Goal: Task Accomplishment & Management: Complete application form

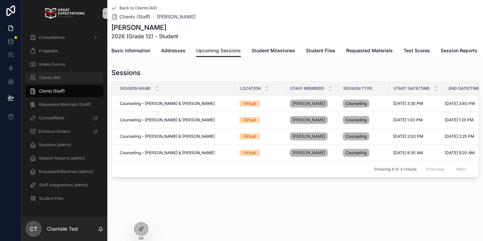
click at [67, 78] on div "Clients (All)" at bounding box center [65, 77] width 70 height 11
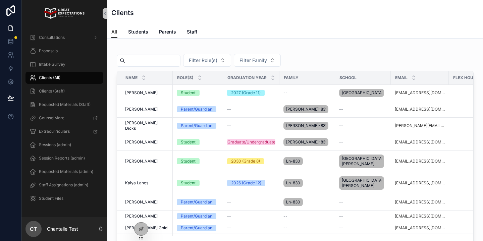
click at [165, 64] on input "scrollable content" at bounding box center [152, 60] width 55 height 9
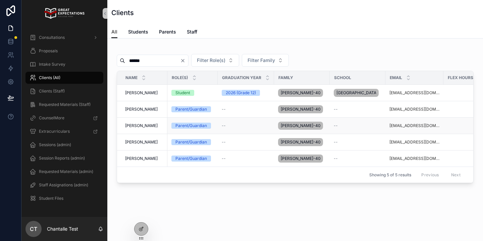
scroll to position [0, 0]
type input "******"
click at [142, 96] on span "[PERSON_NAME]" at bounding box center [141, 92] width 33 height 5
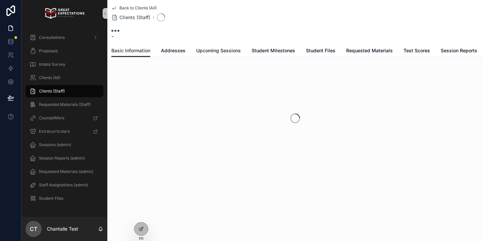
click at [227, 53] on span "Upcoming Sessions" at bounding box center [218, 50] width 45 height 7
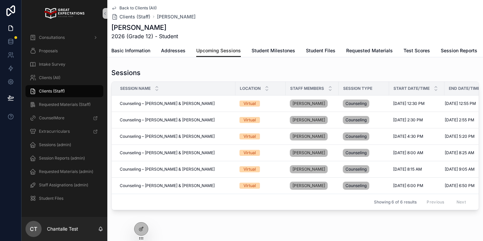
scroll to position [7, 0]
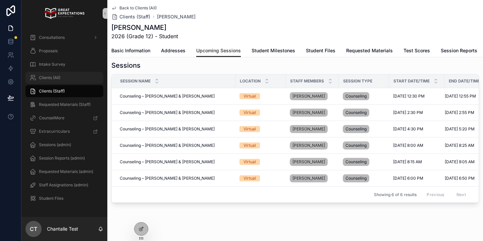
click at [67, 79] on div "Clients (All)" at bounding box center [65, 77] width 70 height 11
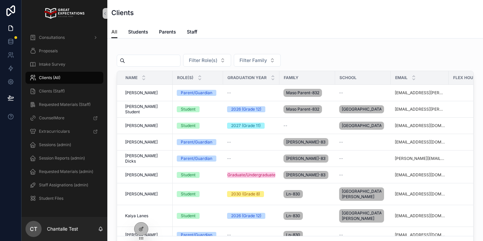
click at [145, 58] on input "scrollable content" at bounding box center [152, 60] width 55 height 9
type input "***"
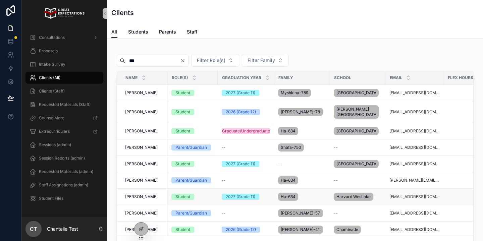
click at [137, 205] on td "[PERSON_NAME]" at bounding box center [142, 197] width 50 height 16
click at [138, 200] on span "[PERSON_NAME]" at bounding box center [141, 196] width 33 height 5
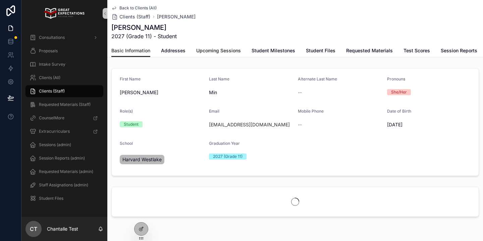
click at [214, 45] on link "Upcoming Sessions" at bounding box center [218, 51] width 45 height 13
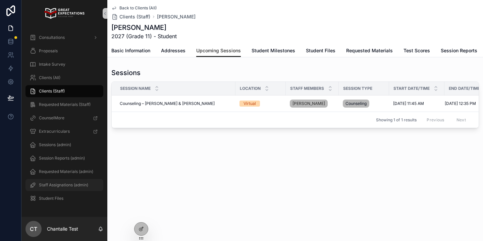
click at [86, 185] on span "Staff Assignations (admin)" at bounding box center [63, 184] width 49 height 5
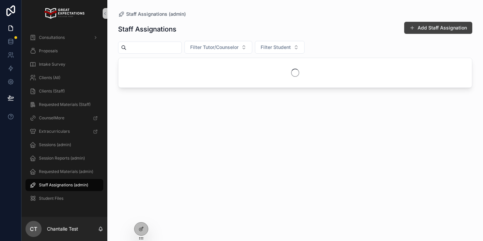
click at [430, 30] on button "Add Staff Assignation" at bounding box center [438, 28] width 68 height 12
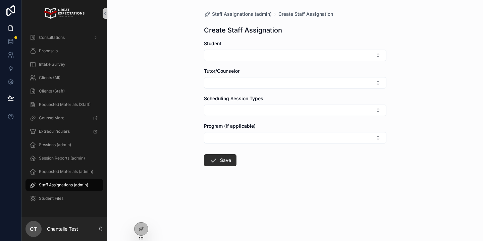
click at [240, 62] on form "Student Tutor/Counselor Scheduling Session Types Program (if applicable) Save" at bounding box center [295, 124] width 182 height 169
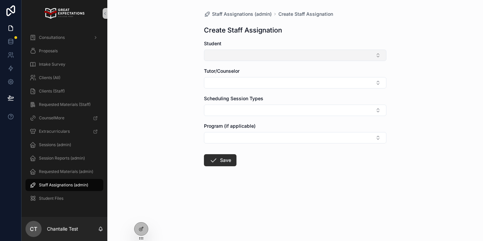
click at [243, 58] on button "Select Button" at bounding box center [295, 55] width 182 height 11
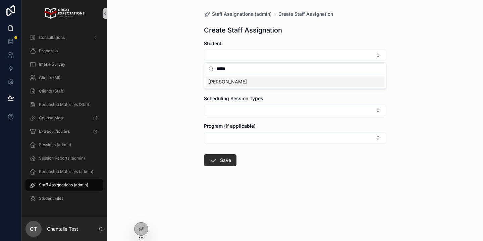
type input "*****"
click at [230, 83] on span "[PERSON_NAME]" at bounding box center [227, 81] width 39 height 7
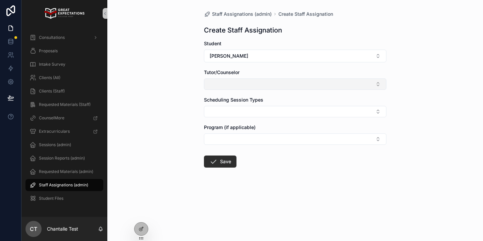
click at [230, 83] on button "Select Button" at bounding box center [295, 83] width 182 height 11
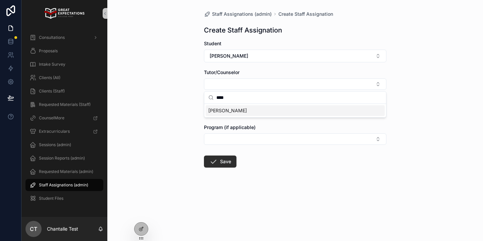
type input "****"
drag, startPoint x: 224, startPoint y: 111, endPoint x: 221, endPoint y: 111, distance: 3.7
click at [224, 111] on span "[PERSON_NAME]" at bounding box center [227, 110] width 39 height 7
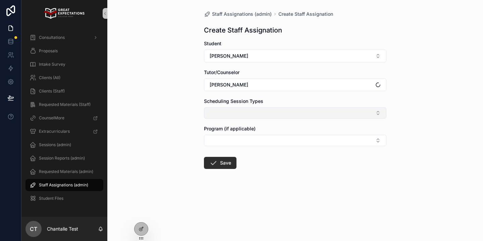
click at [222, 111] on button "Select Button" at bounding box center [295, 112] width 182 height 11
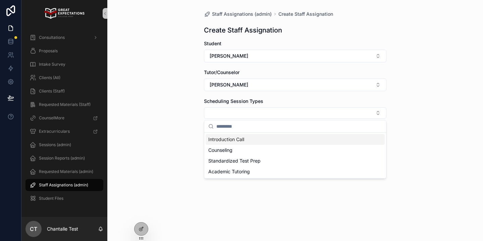
click at [235, 139] on span "Introduction Call" at bounding box center [226, 139] width 36 height 7
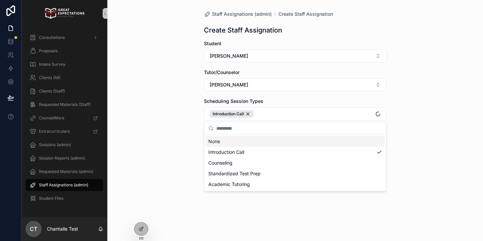
drag, startPoint x: 180, startPoint y: 136, endPoint x: 185, endPoint y: 139, distance: 5.5
click at [182, 136] on div "Staff Assignations (admin) Create Staff Assignation Create Staff Assignation St…" at bounding box center [295, 120] width 376 height 241
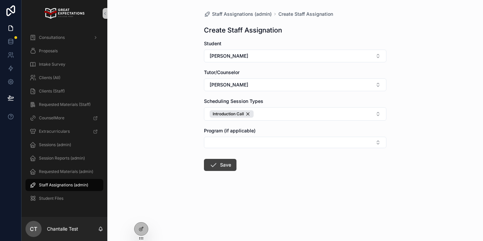
click at [221, 168] on button "Save" at bounding box center [220, 165] width 33 height 12
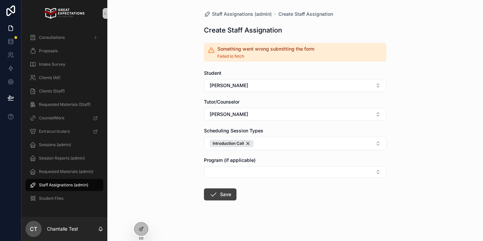
click at [227, 190] on button "Save" at bounding box center [220, 194] width 33 height 12
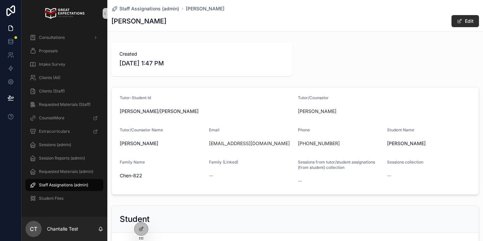
click at [62, 188] on div "Staff Assignations (admin)" at bounding box center [65, 185] width 70 height 11
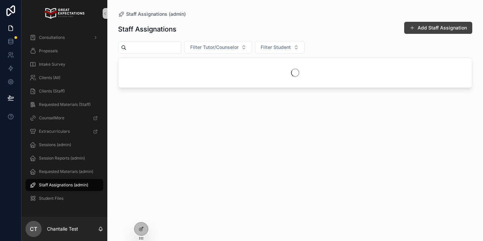
click at [416, 30] on button "Add Staff Assignation" at bounding box center [438, 28] width 68 height 12
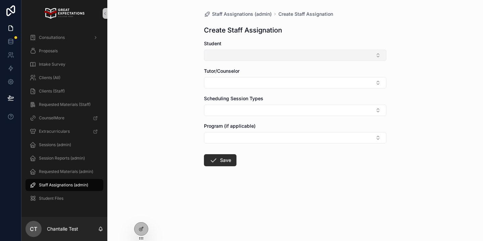
click at [282, 52] on button "Select Button" at bounding box center [295, 55] width 182 height 11
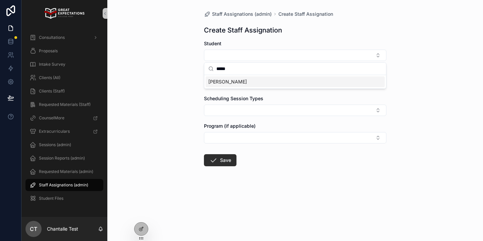
type input "*****"
click at [260, 83] on div "[PERSON_NAME]" at bounding box center [295, 81] width 179 height 11
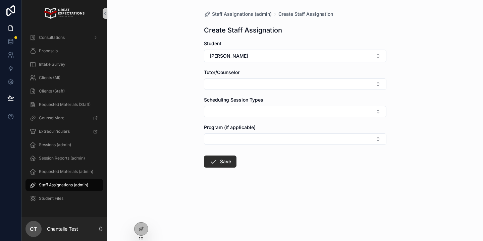
click at [260, 83] on button "Select Button" at bounding box center [295, 83] width 182 height 11
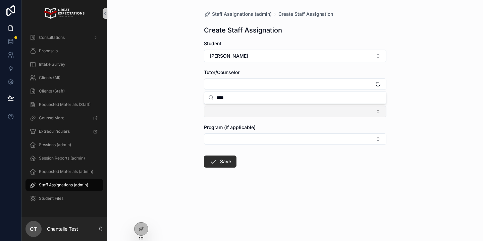
type input "****"
click at [247, 112] on button "Select Button" at bounding box center [295, 111] width 182 height 11
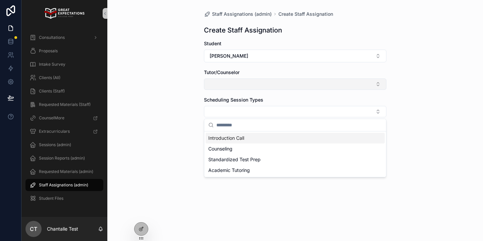
click at [246, 85] on button "Select Button" at bounding box center [295, 83] width 182 height 11
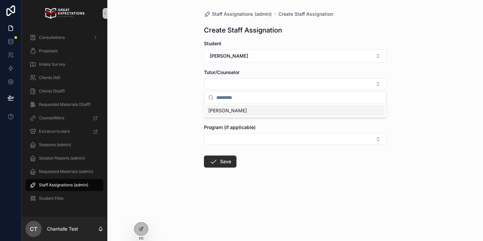
click at [238, 113] on span "[PERSON_NAME]" at bounding box center [227, 110] width 39 height 7
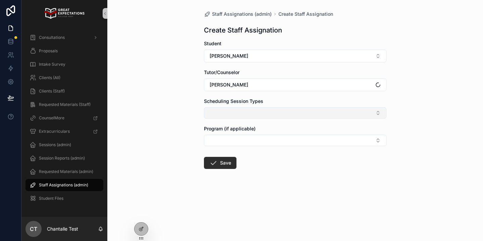
click at [238, 112] on button "Select Button" at bounding box center [295, 112] width 182 height 11
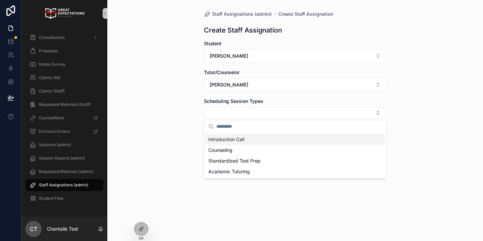
click at [226, 141] on span "Introduction Call" at bounding box center [226, 139] width 36 height 7
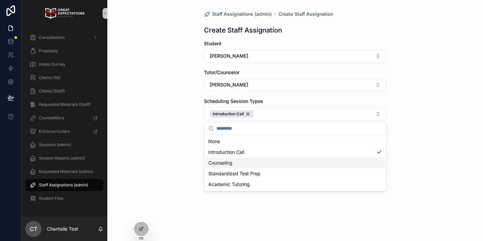
click at [168, 161] on div "Staff Assignations (admin) Create Staff Assignation Create Staff Assignation St…" at bounding box center [295, 120] width 376 height 241
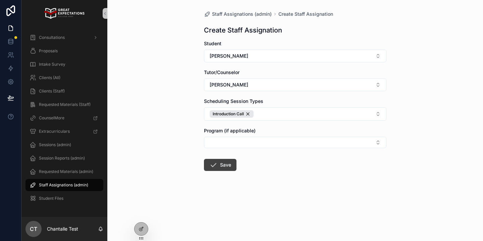
click at [218, 170] on button "Save" at bounding box center [220, 165] width 33 height 12
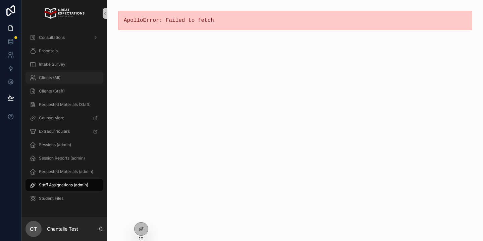
click at [49, 80] on div "Clients (All)" at bounding box center [65, 77] width 70 height 11
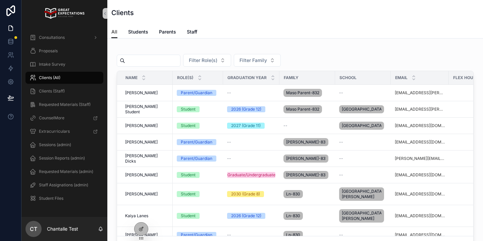
click at [148, 65] on div "scrollable content" at bounding box center [149, 61] width 64 height 12
click at [150, 62] on input "scrollable content" at bounding box center [152, 60] width 55 height 9
type input "*****"
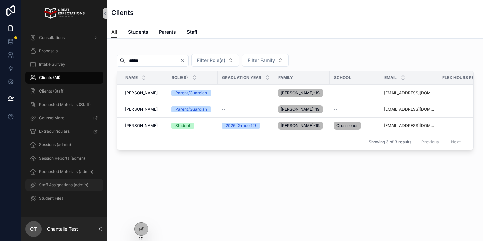
click at [63, 184] on span "Staff Assignations (admin)" at bounding box center [63, 184] width 49 height 5
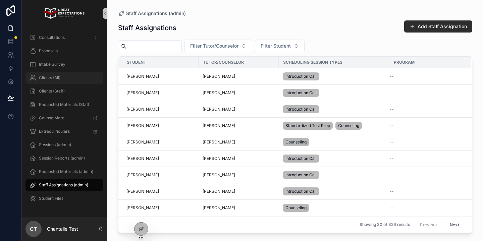
click at [62, 75] on div "Clients (All)" at bounding box center [65, 77] width 70 height 11
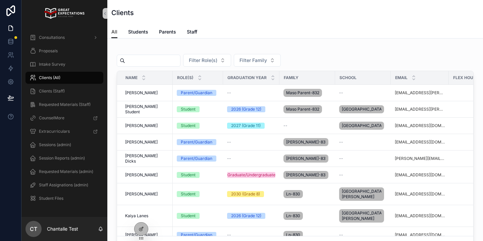
click at [152, 61] on input "scrollable content" at bounding box center [152, 60] width 55 height 9
type input "*****"
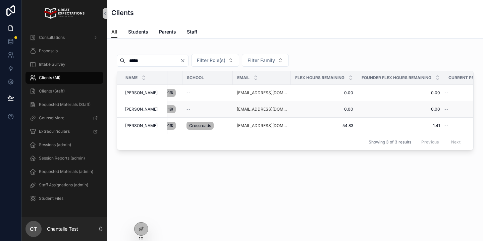
scroll to position [0, 164]
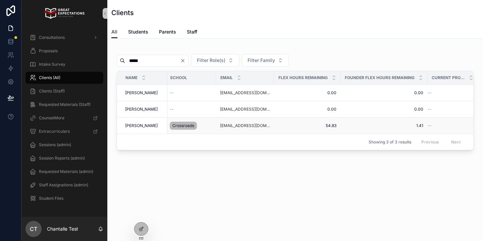
click at [133, 126] on span "[PERSON_NAME]" at bounding box center [141, 125] width 33 height 5
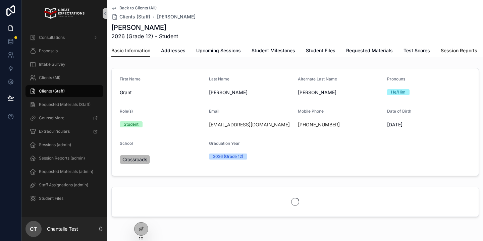
click at [441, 51] on span "Session Reports" at bounding box center [459, 50] width 37 height 7
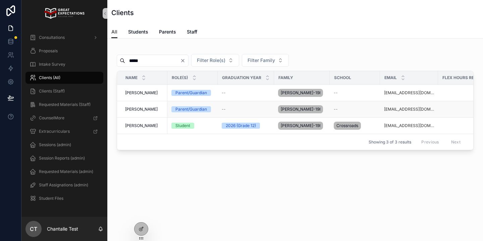
scroll to position [0, 164]
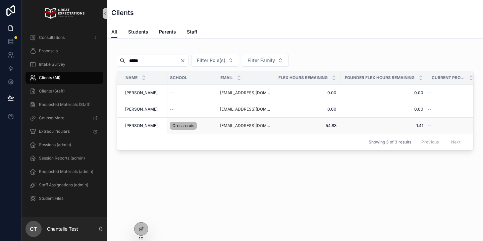
click at [134, 125] on span "[PERSON_NAME]" at bounding box center [141, 125] width 33 height 5
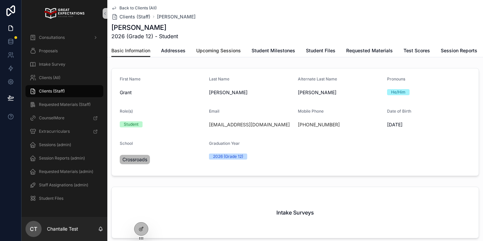
click at [216, 53] on span "Upcoming Sessions" at bounding box center [218, 50] width 45 height 7
